Goal: Transaction & Acquisition: Purchase product/service

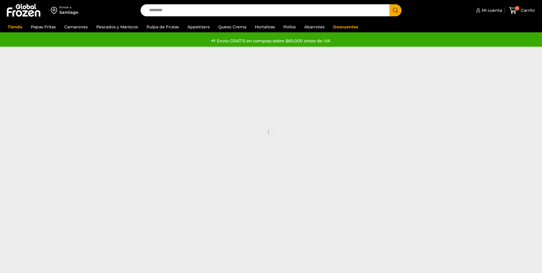
click at [74, 28] on link "Camarones" at bounding box center [75, 26] width 29 height 11
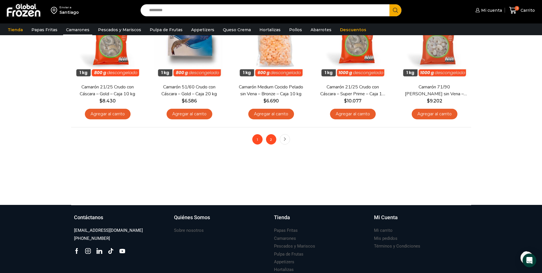
click at [270, 142] on link "2" at bounding box center [271, 139] width 10 height 10
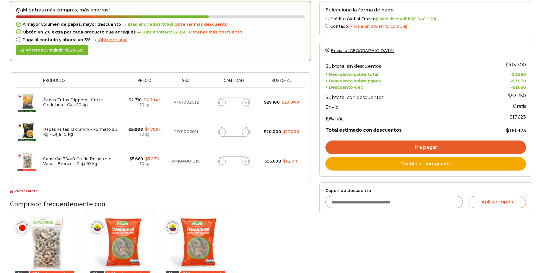
click at [432, 148] on link "Ir a pagar" at bounding box center [425, 147] width 201 height 14
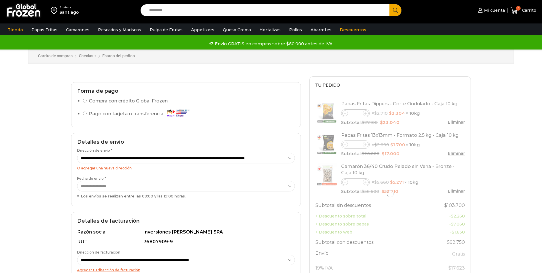
scroll to position [29, 0]
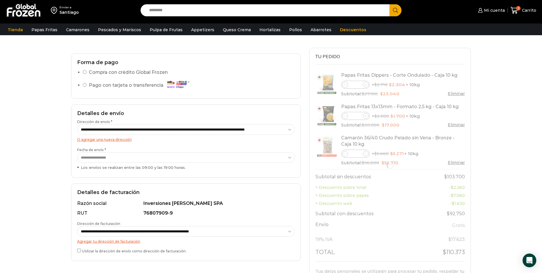
click at [285, 157] on select "**********" at bounding box center [186, 157] width 218 height 11
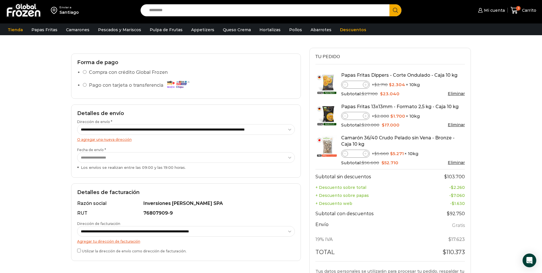
click at [61, 48] on div "Enviar a Santiago Search input Search Mi cuenta Pedidos" at bounding box center [271, 165] width 542 height 388
